Goal: Information Seeking & Learning: Find specific fact

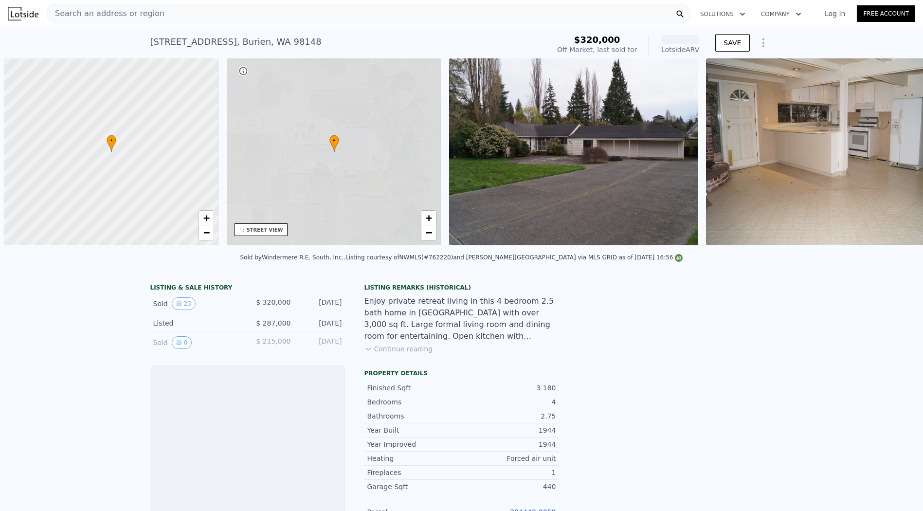
scroll to position [0, 4]
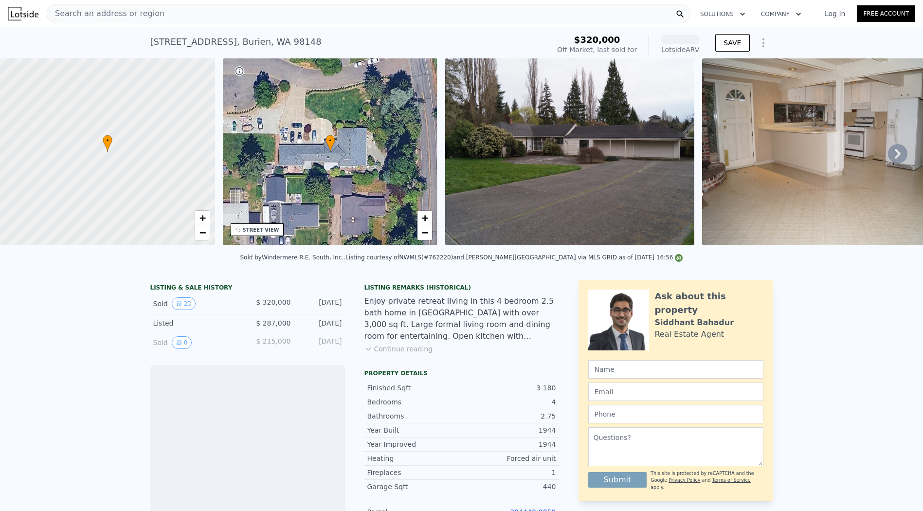
click at [324, 12] on div "Search an address or region" at bounding box center [368, 13] width 643 height 19
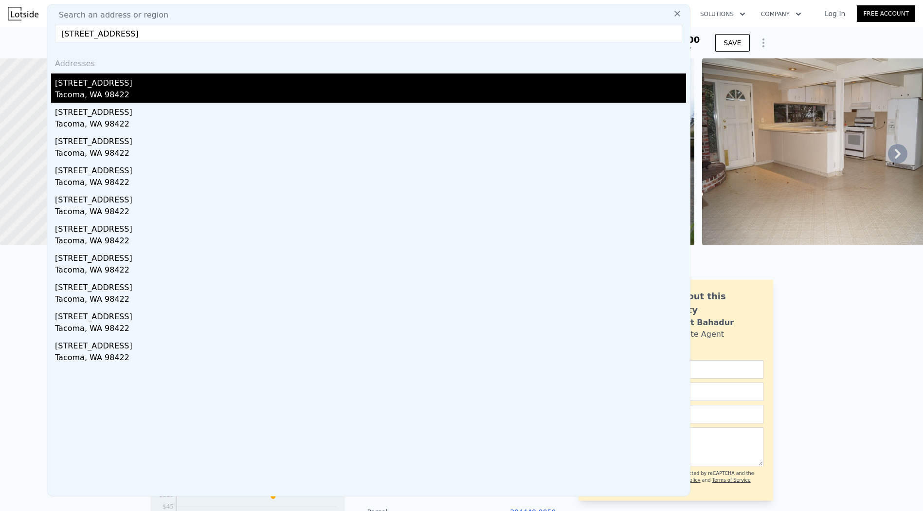
type input "[STREET_ADDRESS]"
click at [171, 85] on div "[STREET_ADDRESS]" at bounding box center [370, 81] width 631 height 16
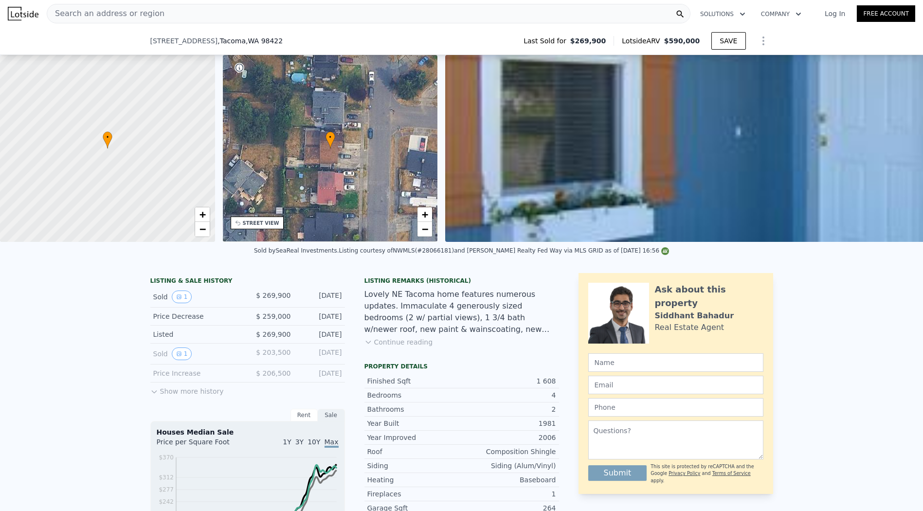
scroll to position [320, 0]
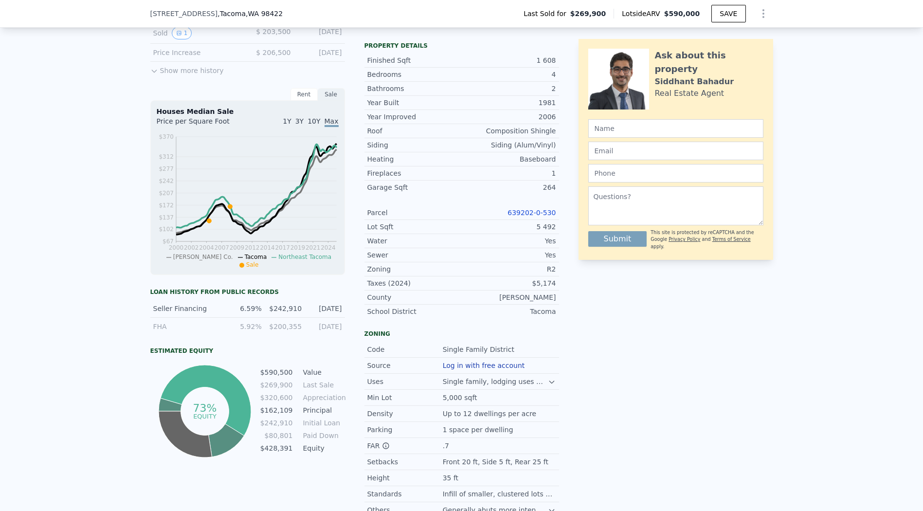
click at [533, 216] on link "639202-0-530" at bounding box center [531, 213] width 48 height 8
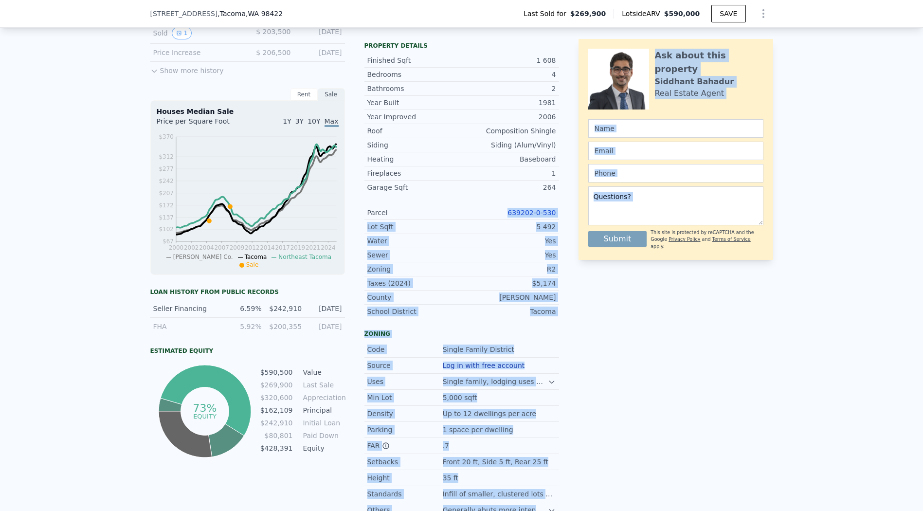
drag, startPoint x: 500, startPoint y: 214, endPoint x: 568, endPoint y: 216, distance: 67.6
click at [568, 216] on div "LISTING & SALE HISTORY Sold 1 $ 269,900 [DATE] Price Decrease $ 259,000 [DATE] …" at bounding box center [461, 234] width 623 height 565
click at [560, 214] on div "LISTING & SALE HISTORY Sold 1 $ 269,900 [DATE] Price Decrease $ 259,000 [DATE] …" at bounding box center [461, 234] width 623 height 565
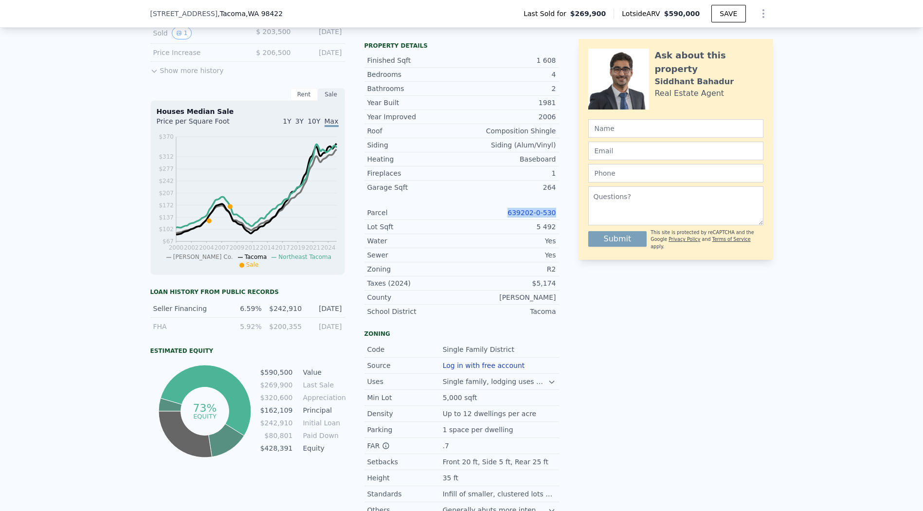
drag, startPoint x: 504, startPoint y: 217, endPoint x: 564, endPoint y: 130, distance: 105.6
click at [553, 217] on div "Parcel 639202-0-530" at bounding box center [461, 213] width 195 height 14
copy link "639202-0-530"
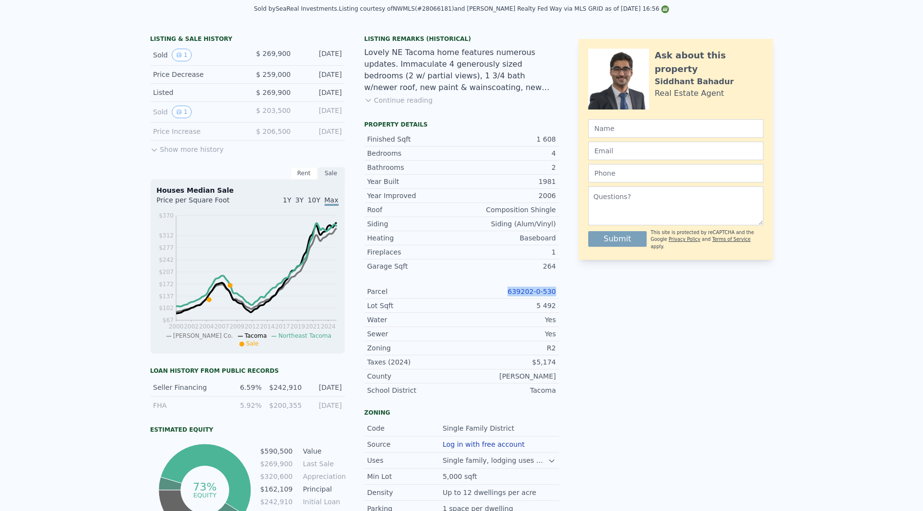
scroll to position [3, 0]
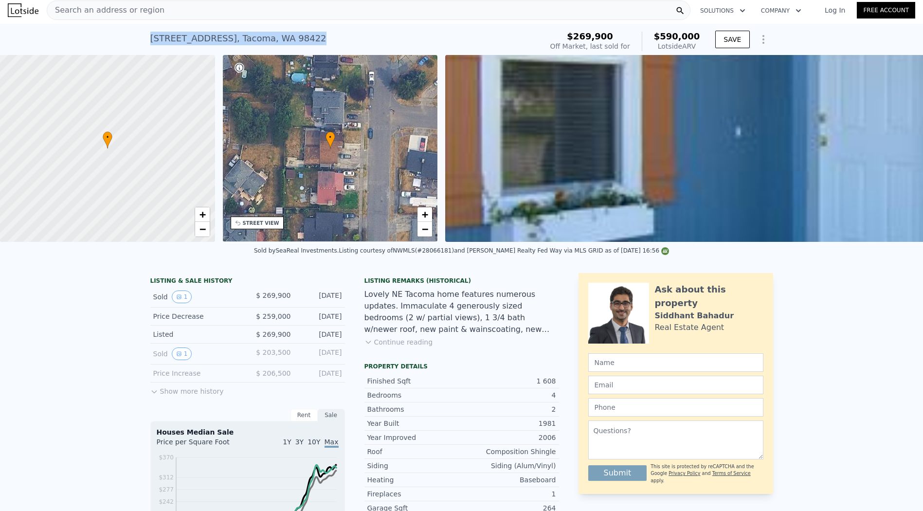
drag, startPoint x: 152, startPoint y: 42, endPoint x: 398, endPoint y: 36, distance: 245.7
click at [398, 36] on div "[STREET_ADDRESS] Sold [DATE] for $269,900 (~ARV $590k ) $269,900 Off Market, la…" at bounding box center [461, 39] width 923 height 31
copy div "[STREET_ADDRESS]"
